Goal: Task Accomplishment & Management: Manage account settings

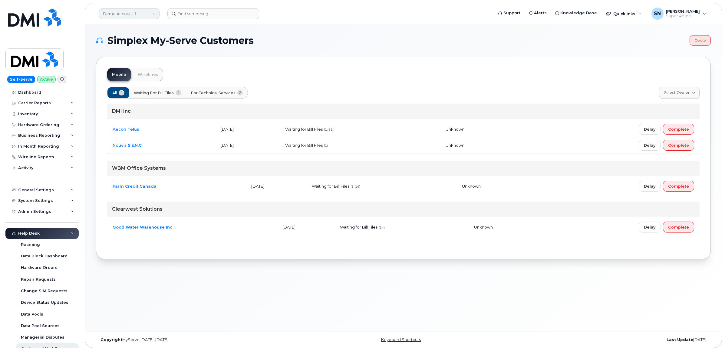
click at [139, 10] on link "Demo Account 1" at bounding box center [129, 13] width 61 height 11
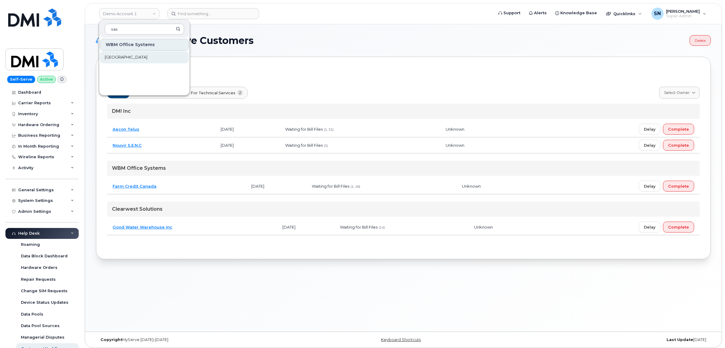
type input "sas"
click at [145, 56] on span "[GEOGRAPHIC_DATA]" at bounding box center [126, 57] width 43 height 6
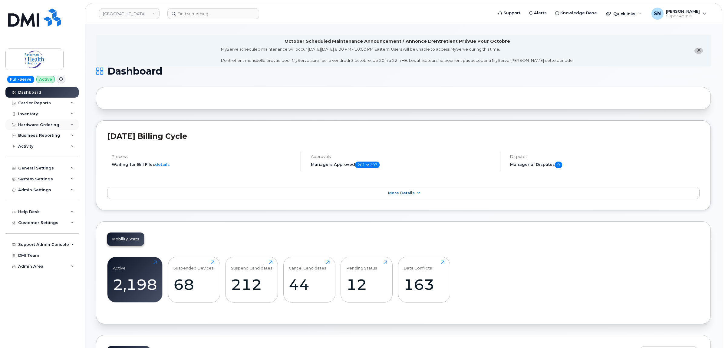
click at [49, 124] on div "Hardware Ordering" at bounding box center [38, 124] width 41 height 5
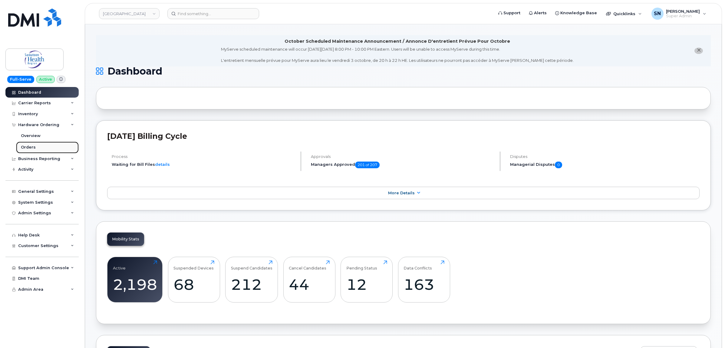
click at [37, 146] on link "Orders" at bounding box center [47, 147] width 63 height 12
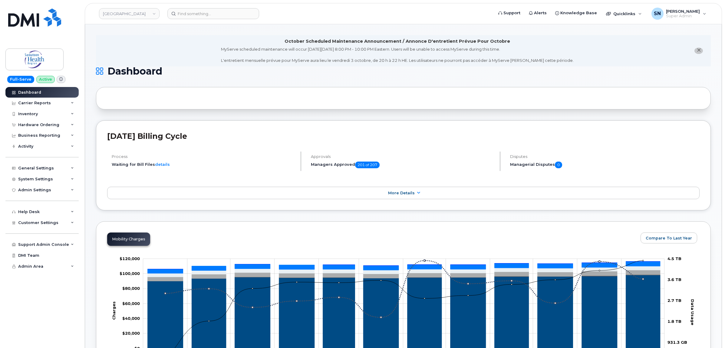
click at [701, 51] on button "close notification" at bounding box center [699, 51] width 8 height 6
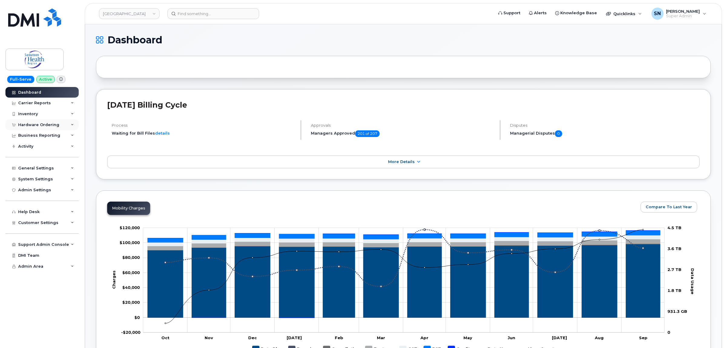
click at [39, 121] on div "Hardware Ordering" at bounding box center [41, 124] width 73 height 11
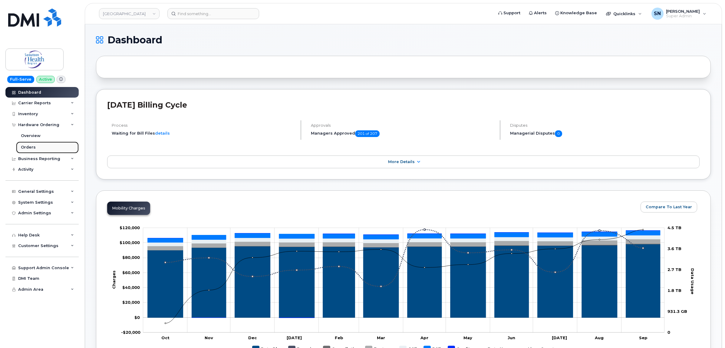
click at [36, 147] on link "Orders" at bounding box center [47, 147] width 63 height 12
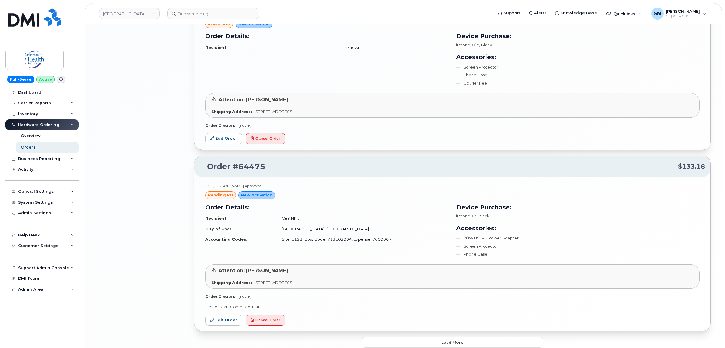
scroll to position [1088, 0]
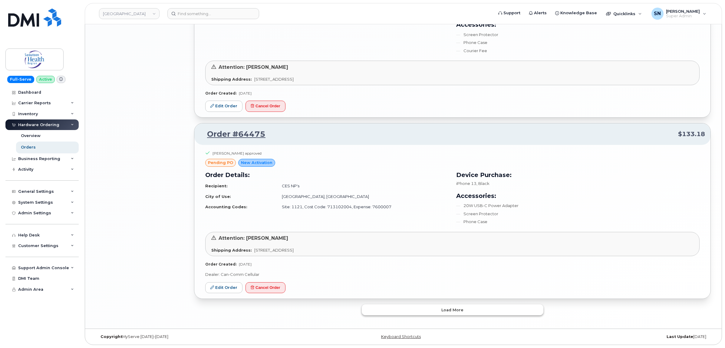
click at [449, 310] on span "Load more" at bounding box center [453, 310] width 22 height 6
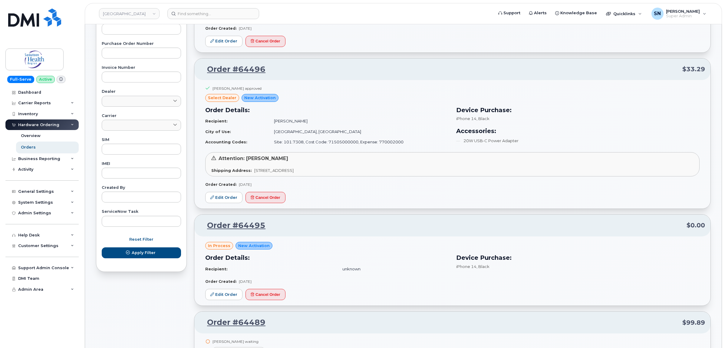
scroll to position [183, 0]
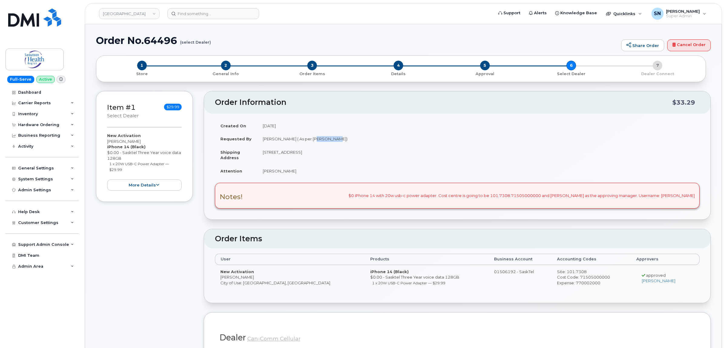
drag, startPoint x: 310, startPoint y: 138, endPoint x: 328, endPoint y: 143, distance: 18.5
click at [328, 143] on td "Clarke Ruehlen ( As per Jaqueline Blight)" at bounding box center [478, 138] width 443 height 13
copy td "Jaqueline"
drag, startPoint x: 110, startPoint y: 164, endPoint x: 127, endPoint y: 168, distance: 17.4
click at [127, 168] on li "1 x 20W USB-C Power Adapter — $29.99" at bounding box center [145, 166] width 73 height 11
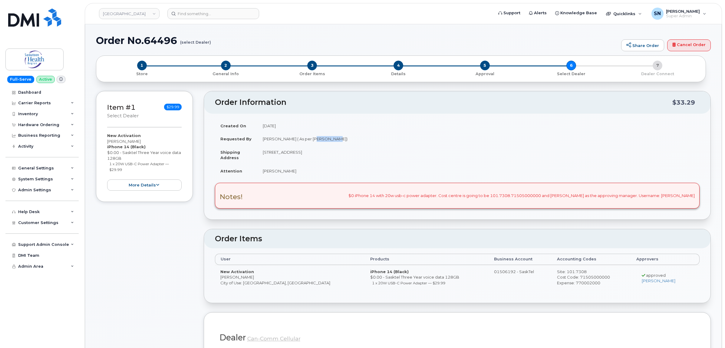
copy small "1 x 20W USB-C Power Adapter — $29.99"
drag, startPoint x: 120, startPoint y: 143, endPoint x: 147, endPoint y: 142, distance: 27.6
click at [147, 142] on div "New Activation Jacquleine Blight iPhone 14 (Black) $0.00 - Sasktel Three Year v…" at bounding box center [144, 162] width 75 height 58
copy div "[PERSON_NAME]"
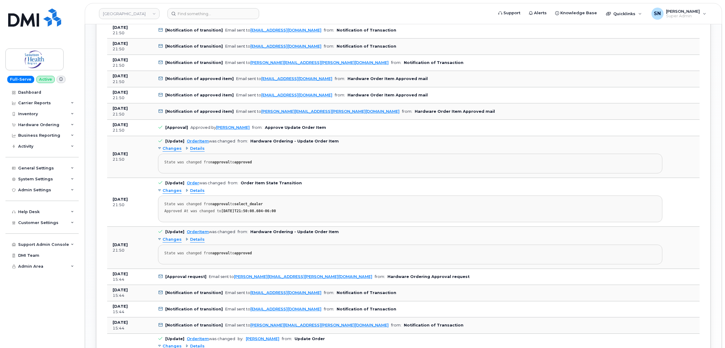
scroll to position [909, 0]
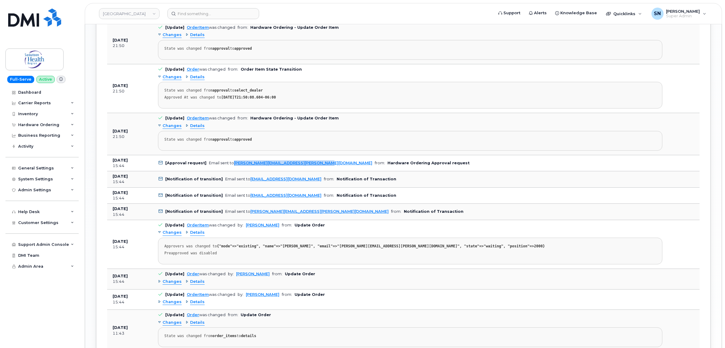
copy link "caroline.schuett@saskhealthauthority.ca"
drag, startPoint x: 316, startPoint y: 167, endPoint x: 233, endPoint y: 171, distance: 82.4
click at [233, 171] on td "[Approval request] Email sent to caroline.schuett@saskhealthauthority.ca from: …" at bounding box center [411, 163] width 516 height 16
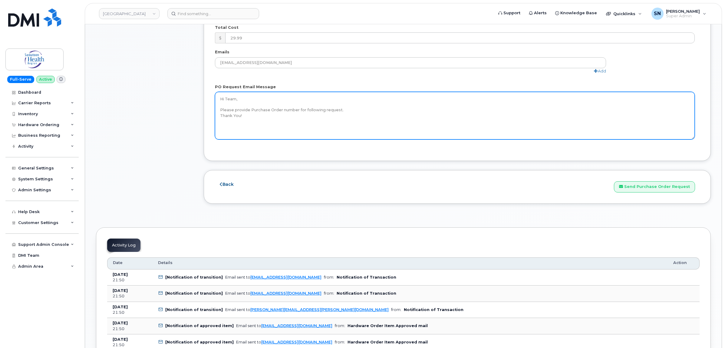
scroll to position [606, 0]
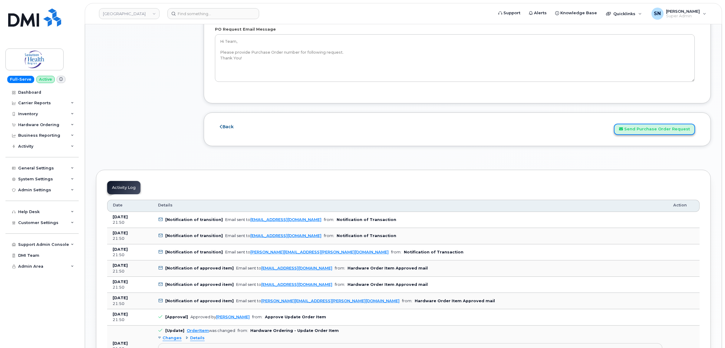
click at [635, 134] on button "Send Purchase Order Request" at bounding box center [654, 129] width 81 height 11
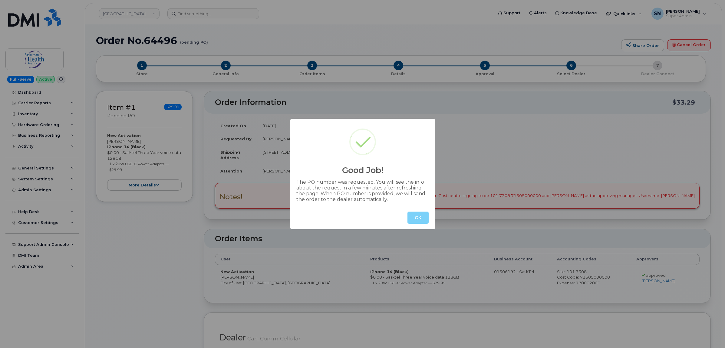
click at [414, 214] on button "OK" at bounding box center [418, 217] width 21 height 12
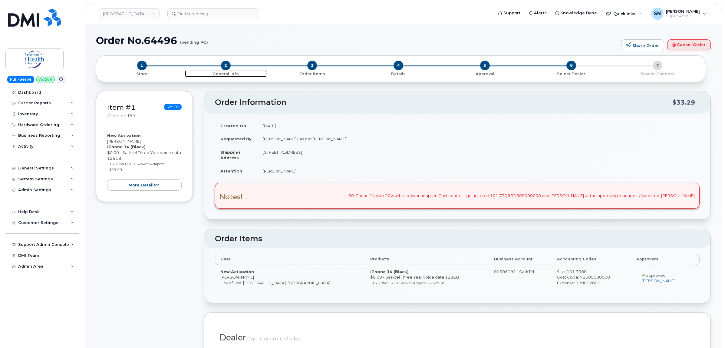
click at [226, 62] on span "2" at bounding box center [226, 66] width 10 height 10
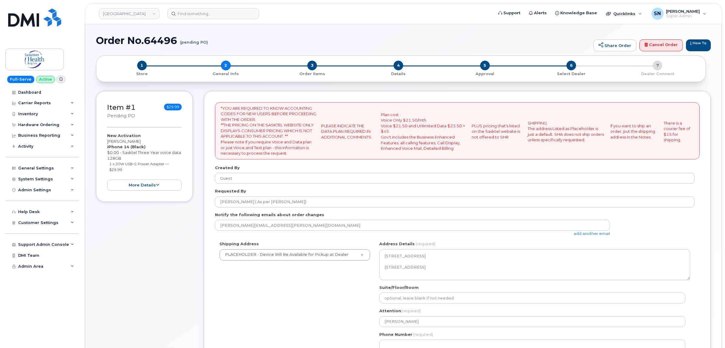
select select
click at [588, 235] on link "add another email" at bounding box center [592, 233] width 36 height 5
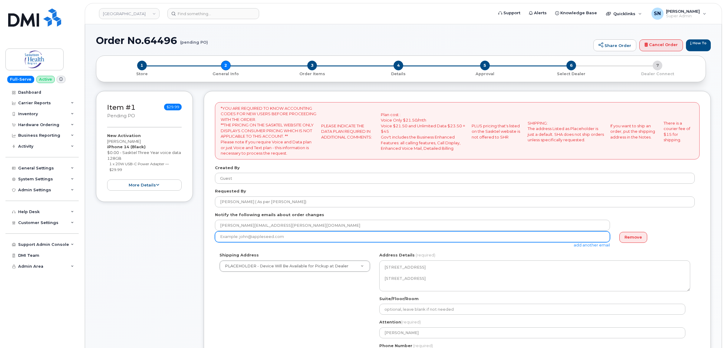
click at [305, 239] on input "email" at bounding box center [412, 236] width 395 height 11
paste input "[PERSON_NAME][EMAIL_ADDRESS][DOMAIN_NAME]"
type input "[PERSON_NAME][EMAIL_ADDRESS][DOMAIN_NAME]"
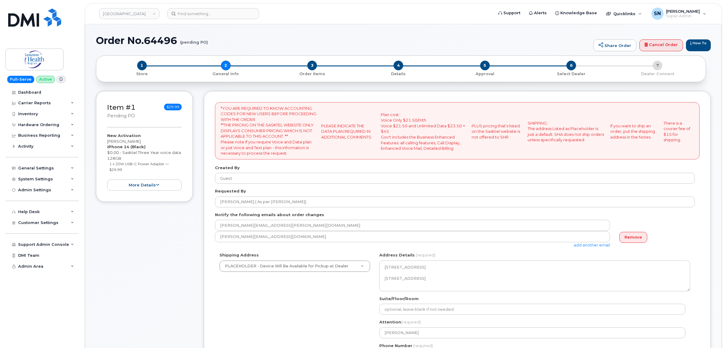
click at [679, 235] on div "Remove" at bounding box center [655, 237] width 80 height 12
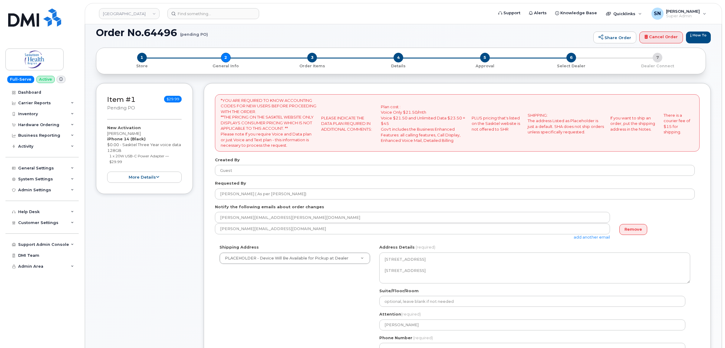
scroll to position [189, 0]
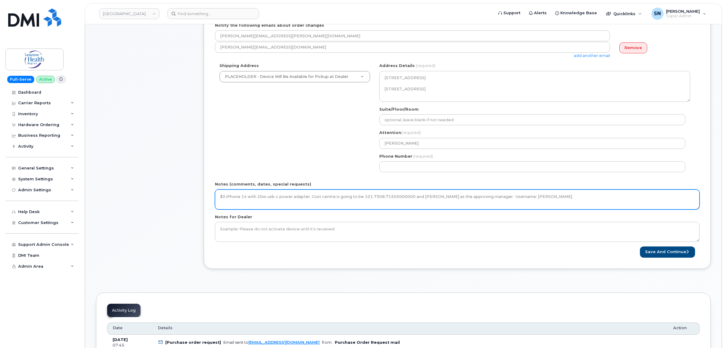
click at [578, 199] on textarea "$0 iPhone 14 with 20w usb-c power adapter. Cost centre is going to be 101.7308.…" at bounding box center [457, 199] width 485 height 20
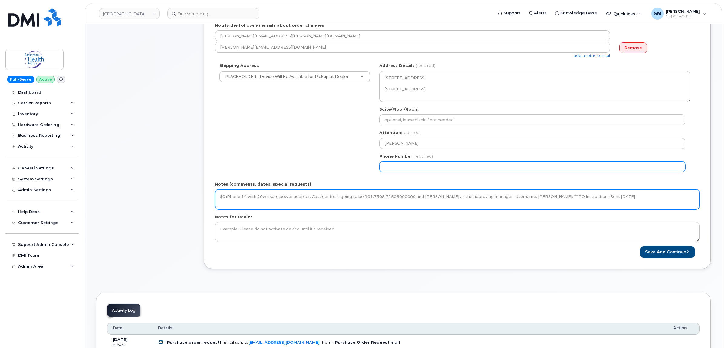
type textarea "$0 iPhone 14 with 20w usb-c power adapter. Cost centre is going to be 101.7308.…"
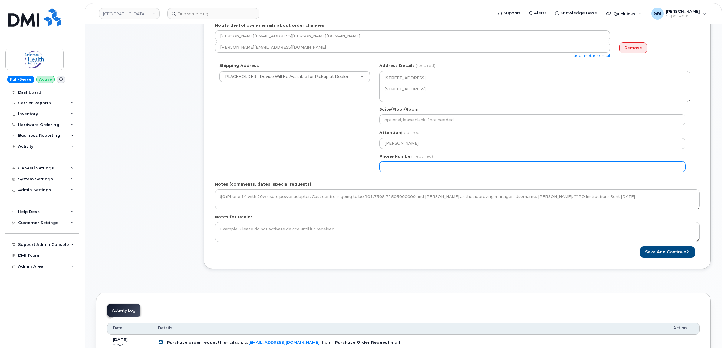
click at [401, 166] on input "Phone Number" at bounding box center [533, 166] width 306 height 11
select select
type input "123456789"
select select
type input "1234567890"
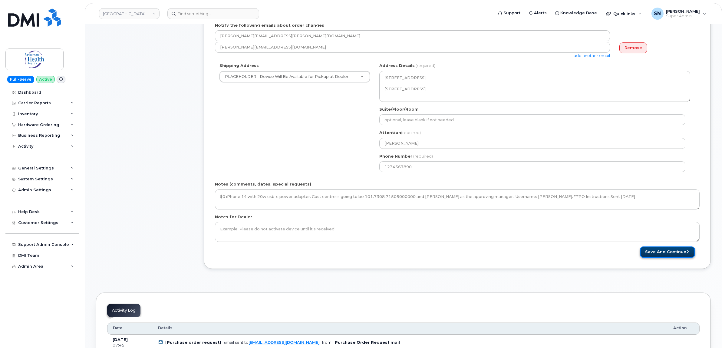
click at [662, 250] on button "Save and Continue" at bounding box center [667, 251] width 55 height 11
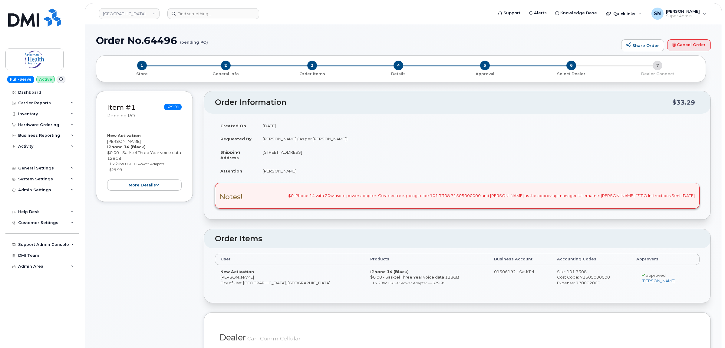
drag, startPoint x: 294, startPoint y: 32, endPoint x: 243, endPoint y: 7, distance: 57.0
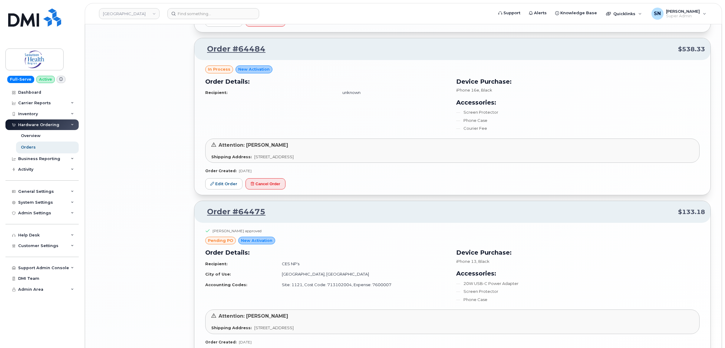
scroll to position [1099, 0]
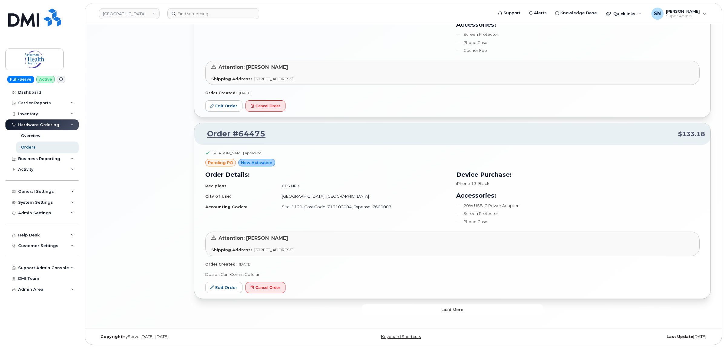
drag, startPoint x: 463, startPoint y: 309, endPoint x: 466, endPoint y: 317, distance: 8.7
click at [463, 309] on button "Load more" at bounding box center [453, 309] width 182 height 11
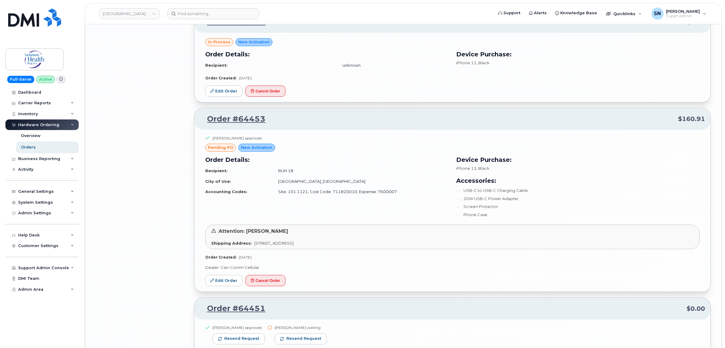
scroll to position [1894, 0]
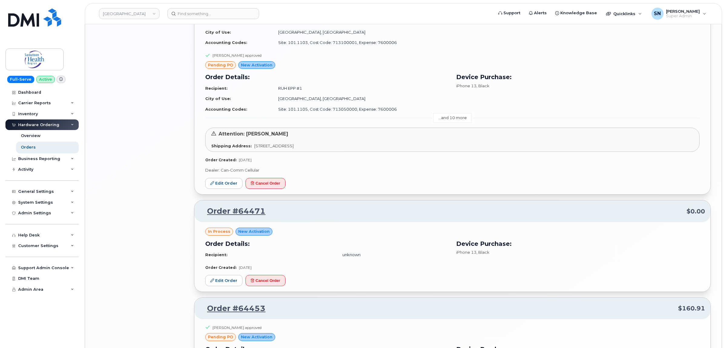
click at [444, 121] on link "...and 10 more" at bounding box center [452, 117] width 39 height 9
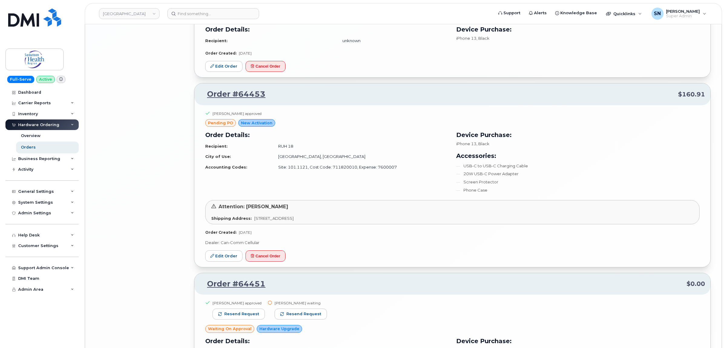
scroll to position [2689, 0]
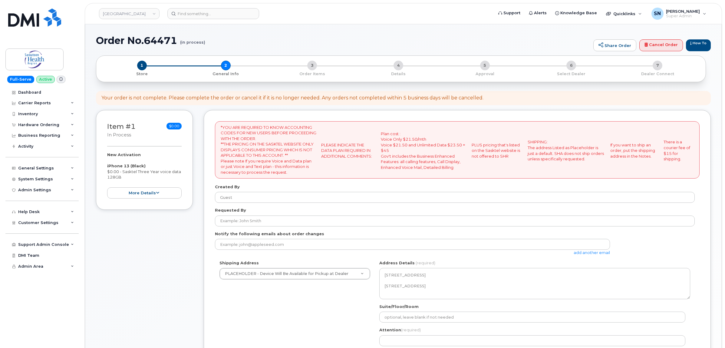
select select
click at [662, 47] on link "Cancel Order" at bounding box center [662, 45] width 44 height 12
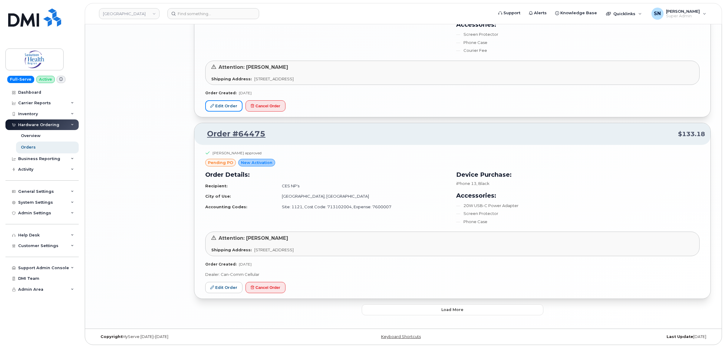
scroll to position [1099, 0]
click at [425, 309] on button "Load more" at bounding box center [453, 309] width 182 height 11
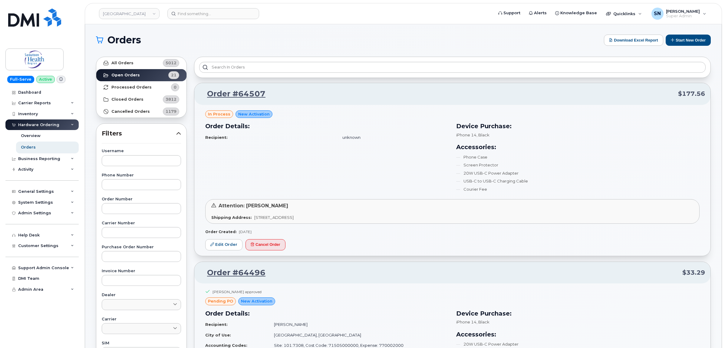
scroll to position [0, 0]
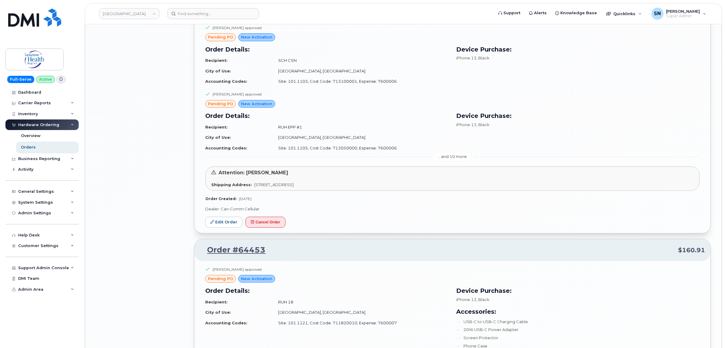
click at [443, 157] on link "...and 10 more" at bounding box center [452, 156] width 39 height 9
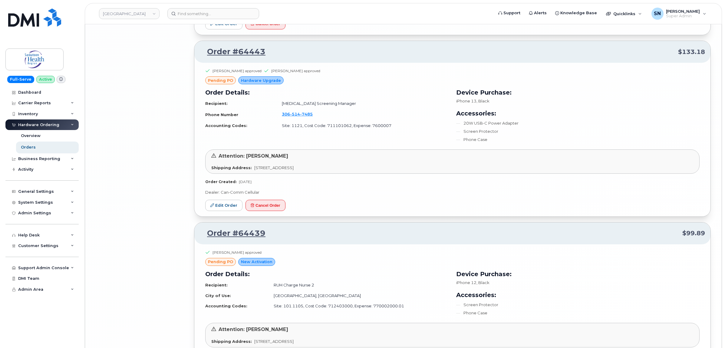
scroll to position [3347, 0]
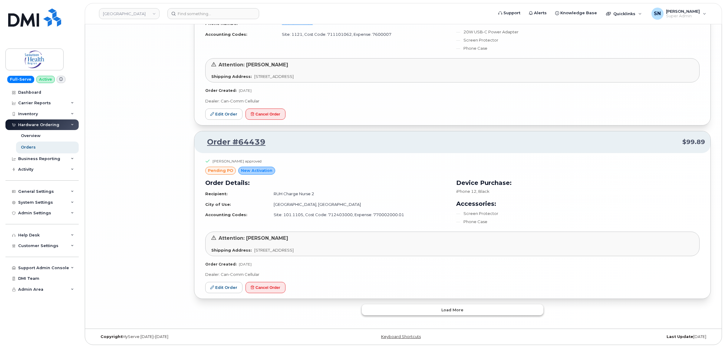
click at [471, 311] on button "Load more" at bounding box center [453, 309] width 182 height 11
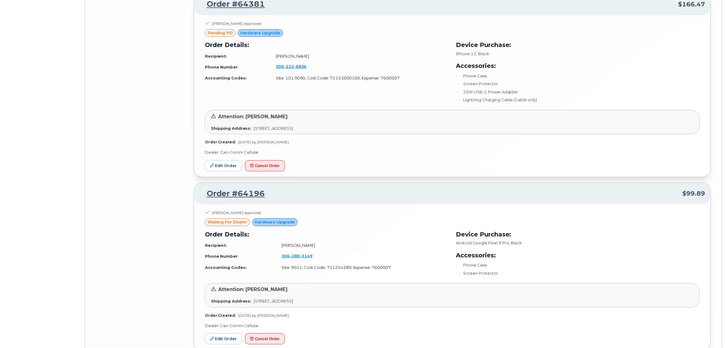
scroll to position [4339, 0]
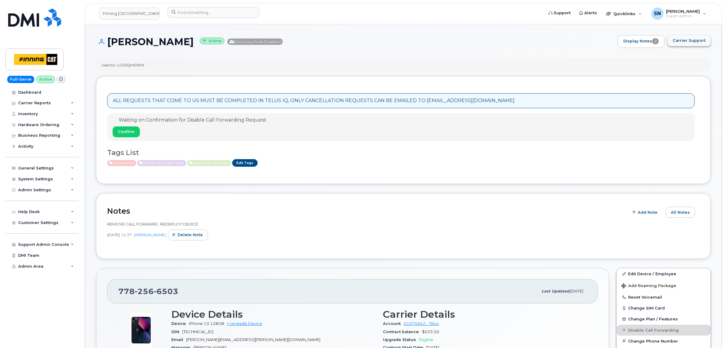
click at [700, 38] on button "Carrier Support" at bounding box center [689, 40] width 43 height 11
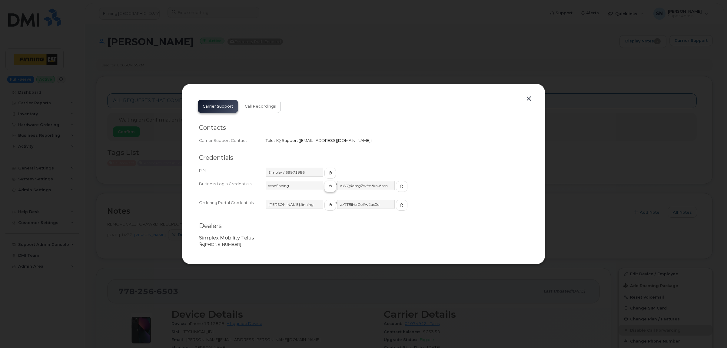
click at [327, 185] on span "button" at bounding box center [329, 186] width 5 height 5
click at [396, 188] on button "button" at bounding box center [402, 186] width 12 height 11
click at [526, 98] on button "button" at bounding box center [528, 98] width 9 height 8
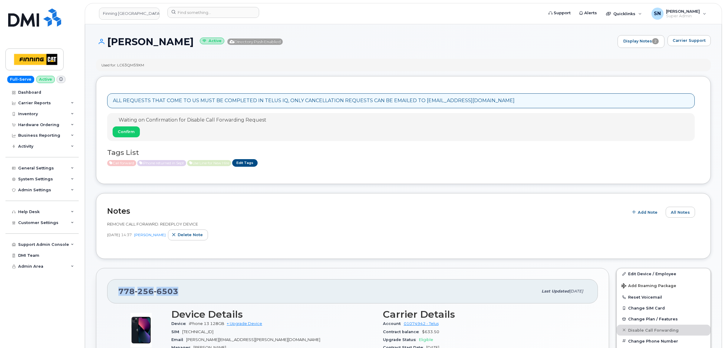
drag, startPoint x: 119, startPoint y: 290, endPoint x: 186, endPoint y: 293, distance: 67.6
click at [188, 294] on div "778 256 6503" at bounding box center [328, 291] width 420 height 13
copy span "778 256 6503"
click at [702, 45] on button "Carrier Support" at bounding box center [689, 40] width 43 height 11
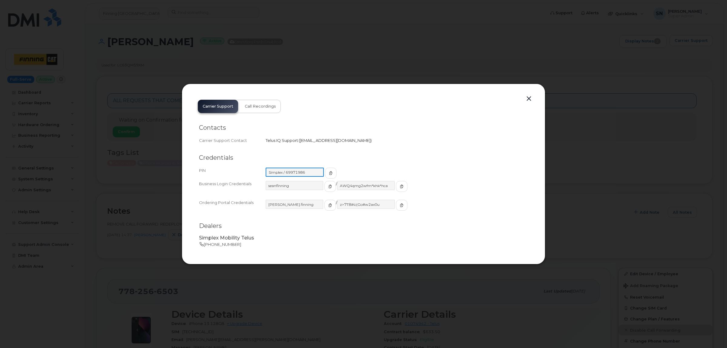
click at [300, 173] on input "Simplex / 69971986" at bounding box center [295, 171] width 58 height 9
drag, startPoint x: 527, startPoint y: 99, endPoint x: 522, endPoint y: 101, distance: 5.7
click at [527, 99] on button "button" at bounding box center [528, 98] width 9 height 8
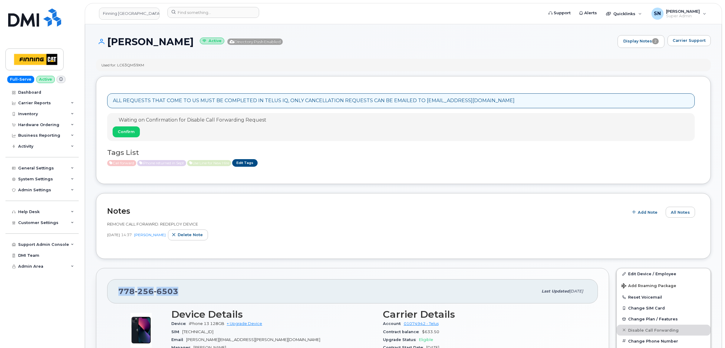
drag, startPoint x: 114, startPoint y: 292, endPoint x: 169, endPoint y: 293, distance: 54.8
click at [185, 297] on div "778 256 6503 Last updated Oct 01, 2025" at bounding box center [352, 291] width 491 height 24
copy span "778 256 6503"
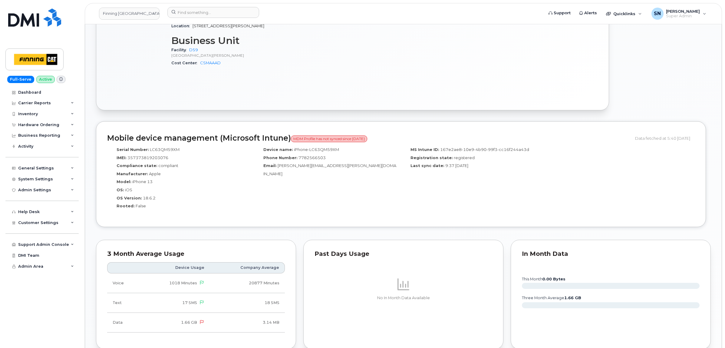
scroll to position [530, 0]
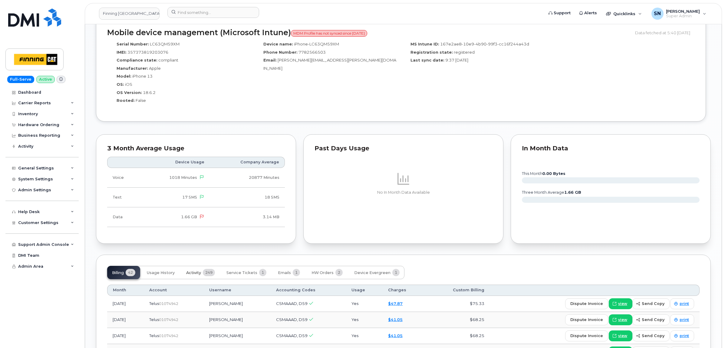
click at [199, 275] on span "Activity" at bounding box center [193, 272] width 15 height 5
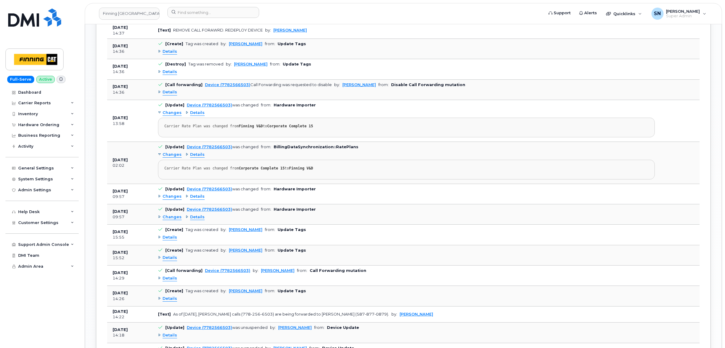
scroll to position [825, 0]
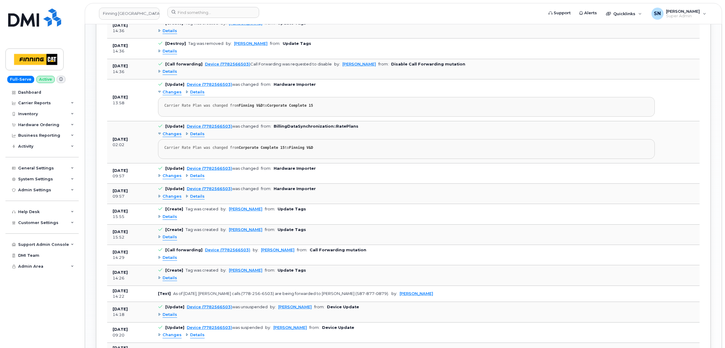
drag, startPoint x: 322, startPoint y: 231, endPoint x: 565, endPoint y: 239, distance: 243.4
click at [565, 239] on div "Details" at bounding box center [406, 237] width 497 height 10
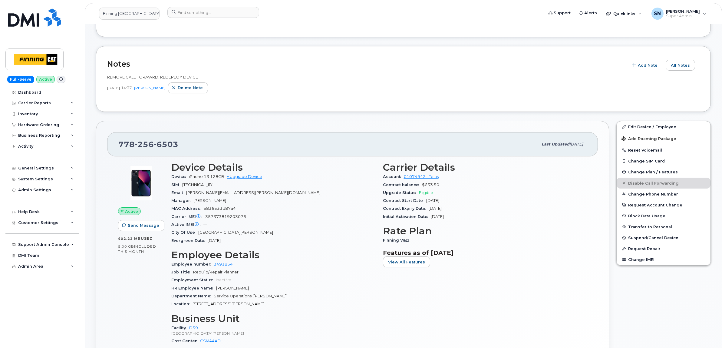
scroll to position [105, 0]
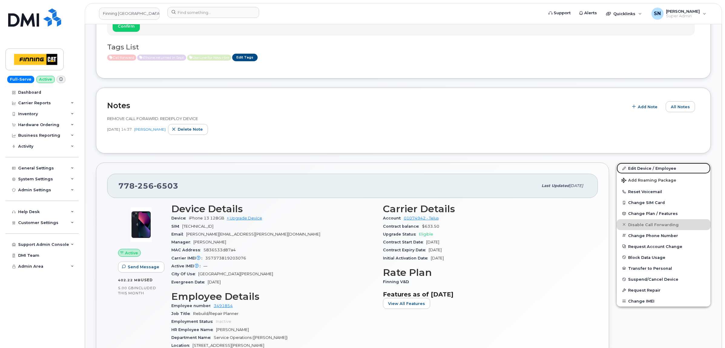
click at [651, 167] on link "Edit Device / Employee" at bounding box center [664, 168] width 94 height 11
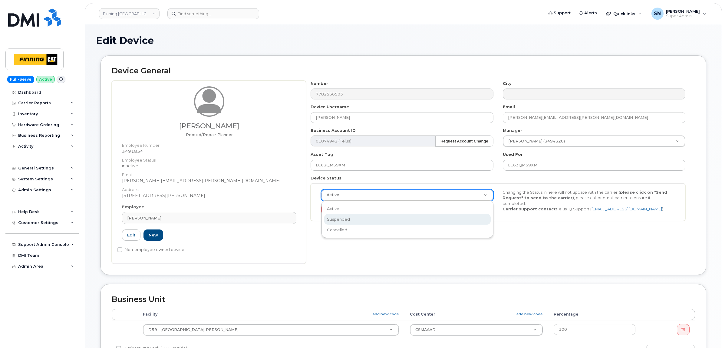
select select "suspended"
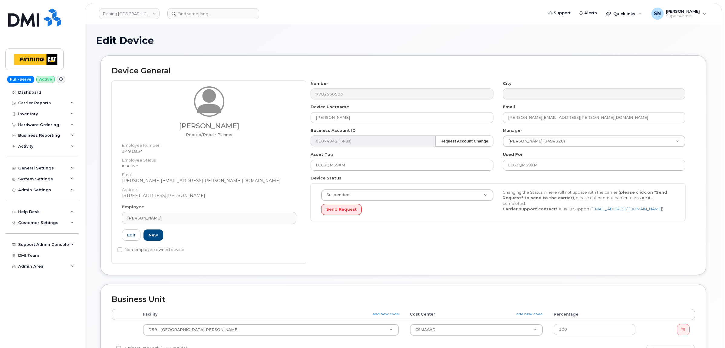
click at [579, 247] on div "Number 7782566503 City Device Username Tim Hergott Email Tim.Hergott@finning.co…" at bounding box center [500, 172] width 389 height 183
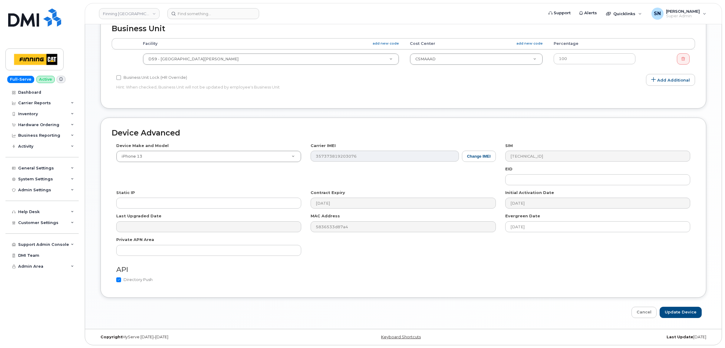
scroll to position [272, 0]
drag, startPoint x: 686, startPoint y: 310, endPoint x: 683, endPoint y: 309, distance: 3.1
click at [686, 310] on input "Update Device" at bounding box center [681, 311] width 42 height 11
type input "Saving..."
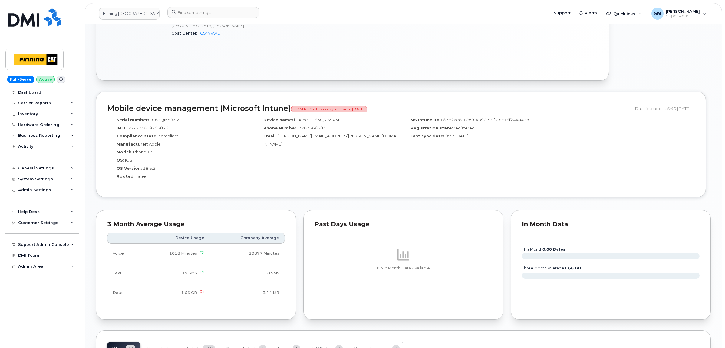
scroll to position [606, 0]
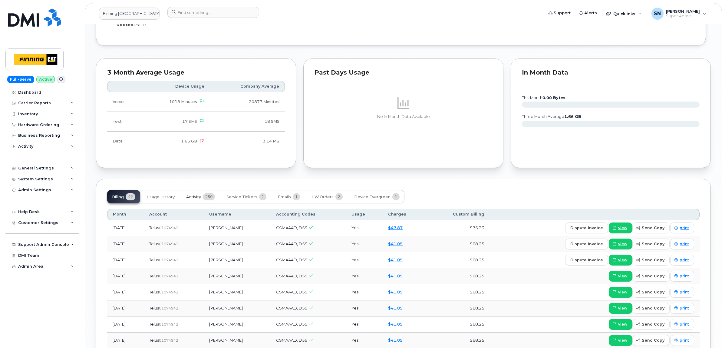
click at [199, 199] on span "Activity" at bounding box center [193, 196] width 15 height 5
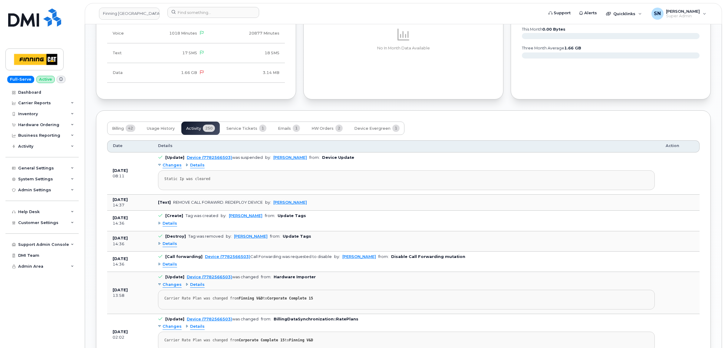
scroll to position [681, 0]
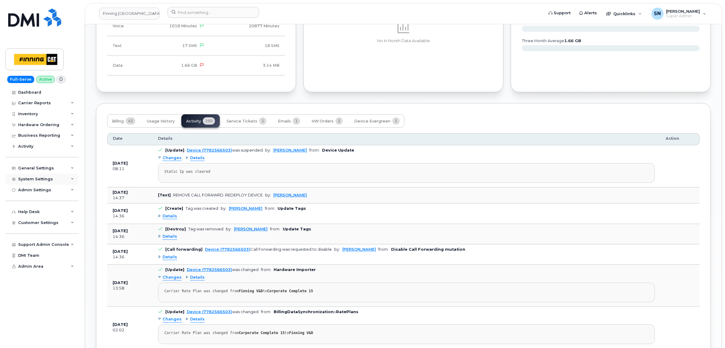
click at [29, 181] on div "System Settings" at bounding box center [35, 179] width 35 height 5
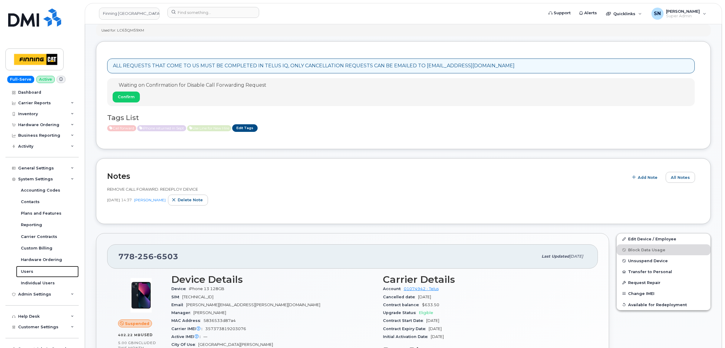
scroll to position [0, 0]
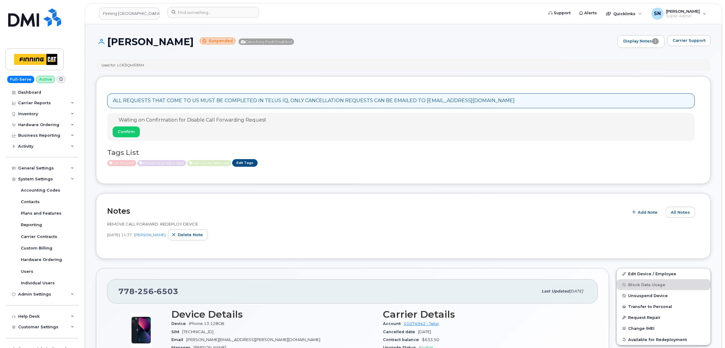
click at [338, 51] on div "Tim Hergott Suspended Directory Push Enabled Display Notes 2 Carrier Support" at bounding box center [403, 47] width 615 height 24
click at [126, 133] on span "Confirm" at bounding box center [126, 132] width 17 height 6
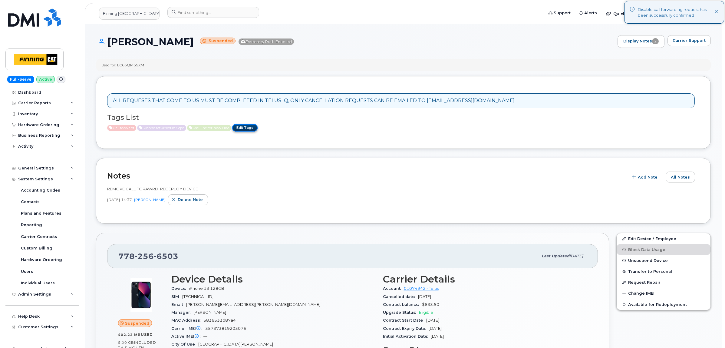
click at [249, 128] on link "Edit Tags" at bounding box center [244, 128] width 25 height 8
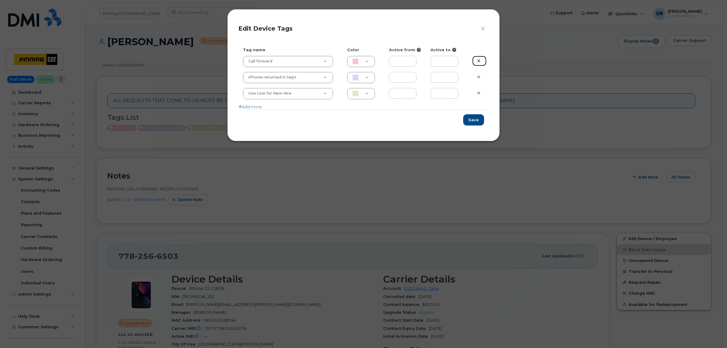
click at [480, 60] on icon at bounding box center [478, 60] width 3 height 5
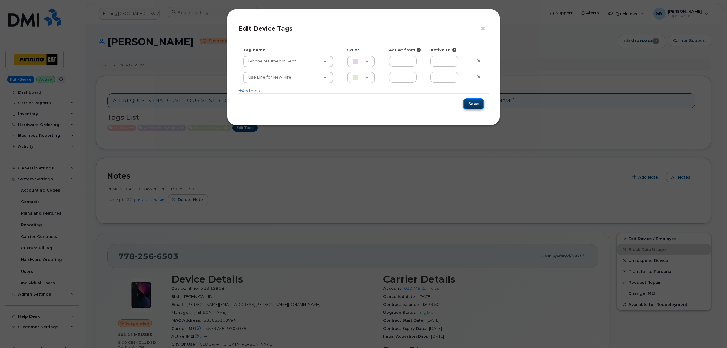
click at [475, 105] on button "Save" at bounding box center [473, 103] width 21 height 11
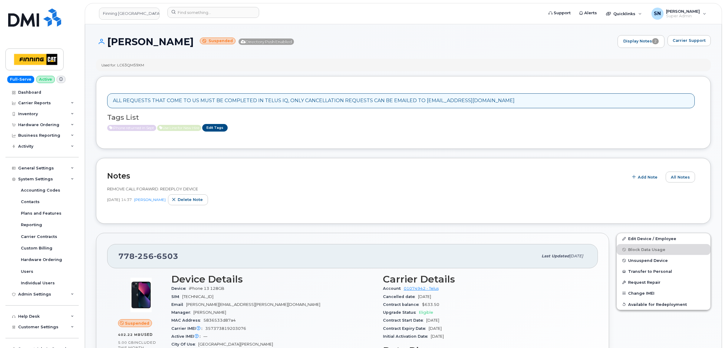
click at [324, 48] on div "Tim Hergott Suspended Directory Push Enabled Display Notes 2 Carrier Support" at bounding box center [403, 47] width 615 height 24
click at [243, 6] on header "Finning Canada Support Alerts Quicklinks Suspend / Cancel Device Change SIM Car…" at bounding box center [404, 13] width 638 height 21
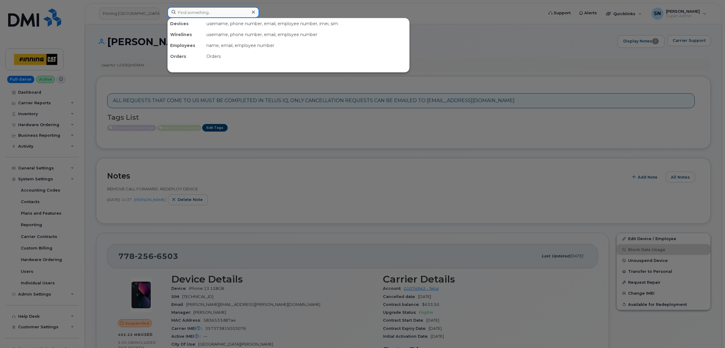
click at [243, 9] on input at bounding box center [213, 12] width 92 height 11
paste input "5066506954"
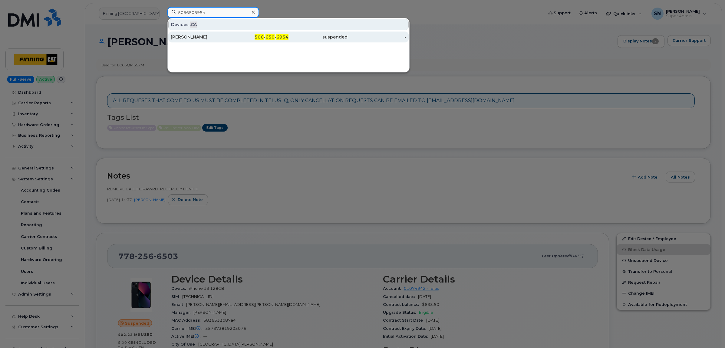
type input "5066506954"
click at [224, 36] on div "Olivia Hebb" at bounding box center [200, 37] width 59 height 6
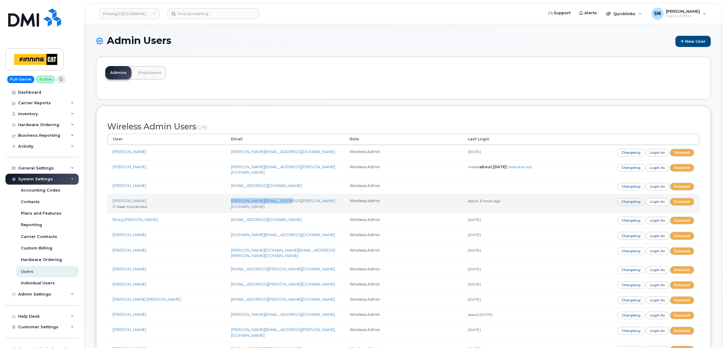
copy link "[PERSON_NAME][EMAIL_ADDRESS][PERSON_NAME][DOMAIN_NAME]"
drag, startPoint x: 230, startPoint y: 199, endPoint x: 277, endPoint y: 201, distance: 47.6
click at [277, 201] on td "[PERSON_NAME][EMAIL_ADDRESS][PERSON_NAME][DOMAIN_NAME]" at bounding box center [285, 203] width 118 height 19
